Goal: Subscribe to service/newsletter

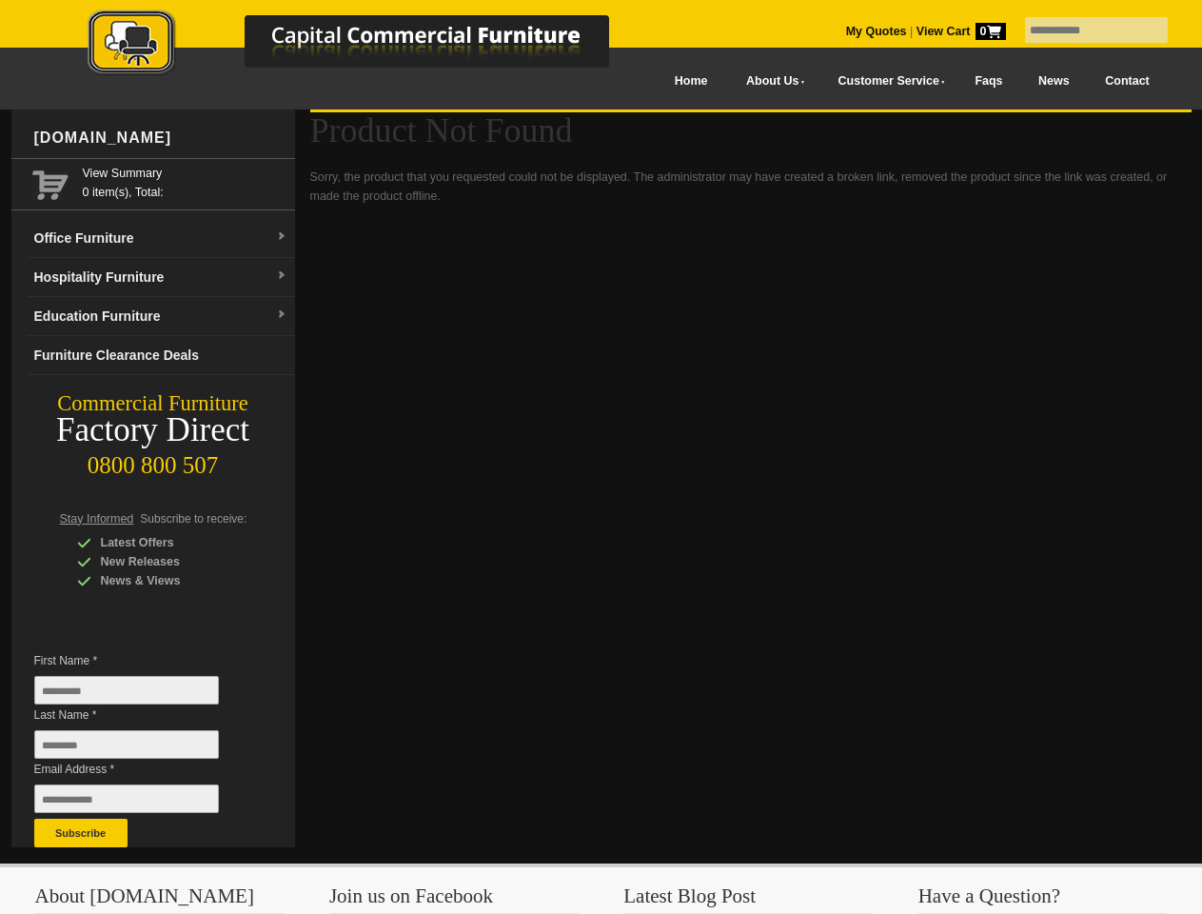
click at [1084, 30] on input "text" at bounding box center [1096, 30] width 143 height 26
click at [141, 749] on input "Last Name *" at bounding box center [126, 744] width 185 height 29
click at [81, 833] on button "Subscribe" at bounding box center [80, 833] width 93 height 29
